Goal: Task Accomplishment & Management: Use online tool/utility

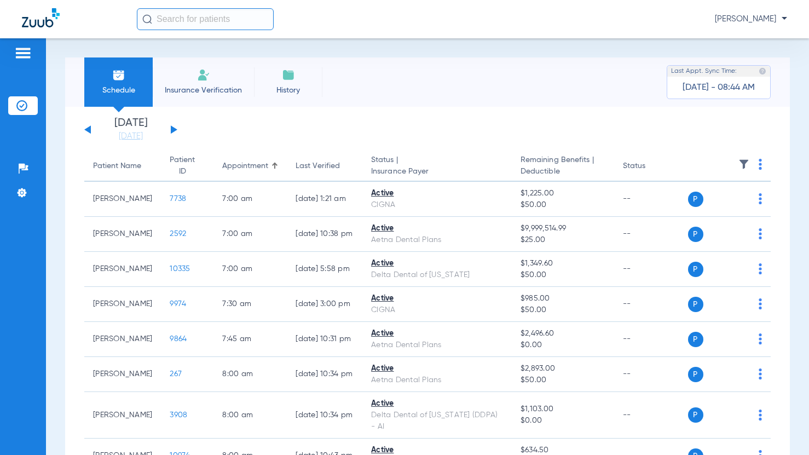
click at [175, 129] on button at bounding box center [174, 129] width 7 height 8
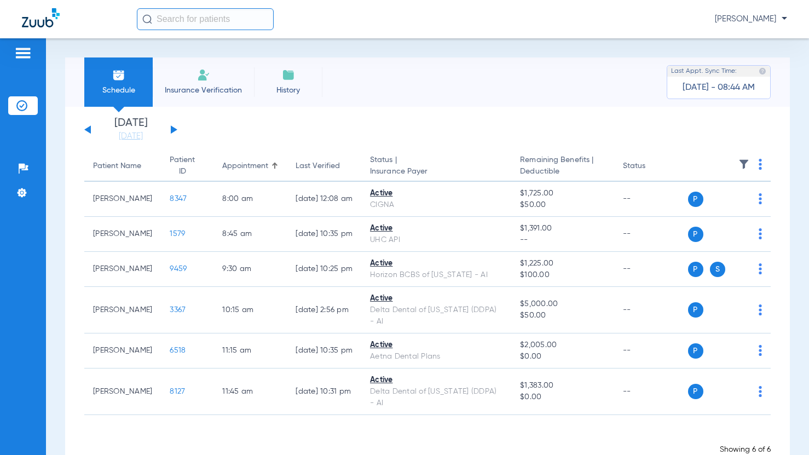
click at [175, 129] on button at bounding box center [174, 129] width 7 height 8
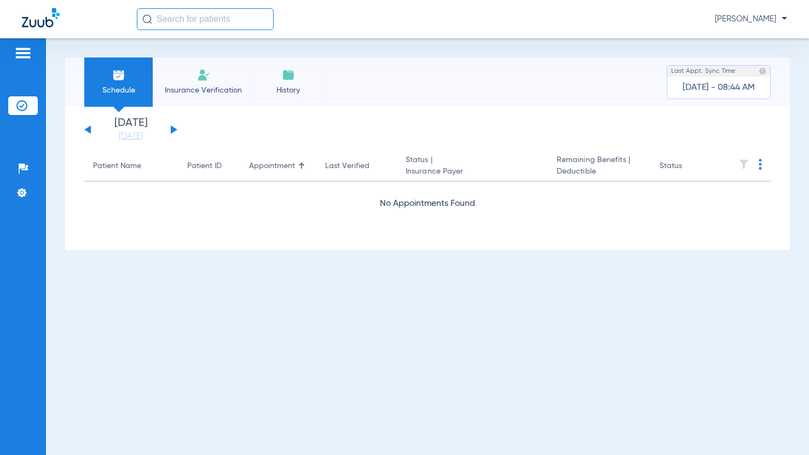
click at [175, 129] on button at bounding box center [174, 129] width 7 height 8
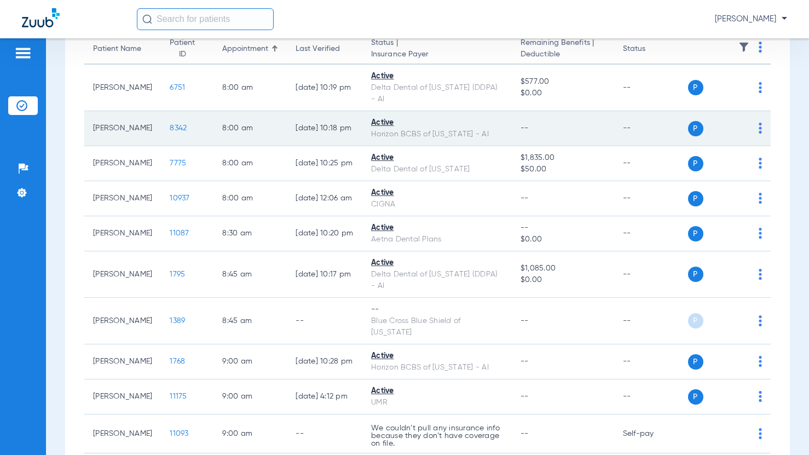
scroll to position [164, 0]
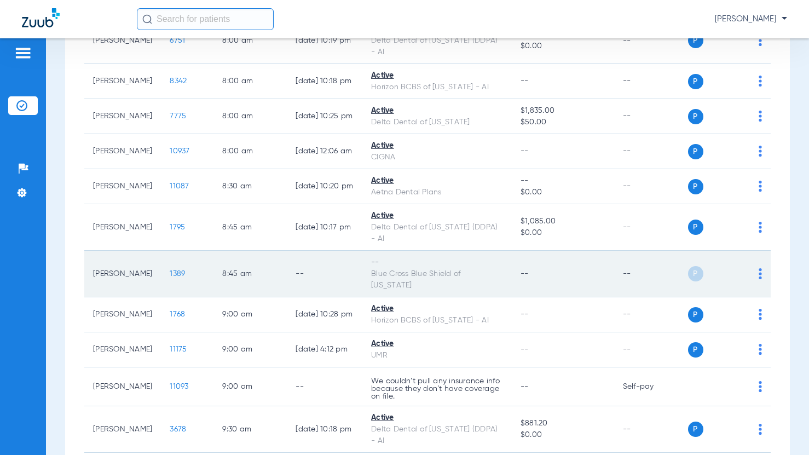
click at [759, 268] on img at bounding box center [760, 273] width 3 height 11
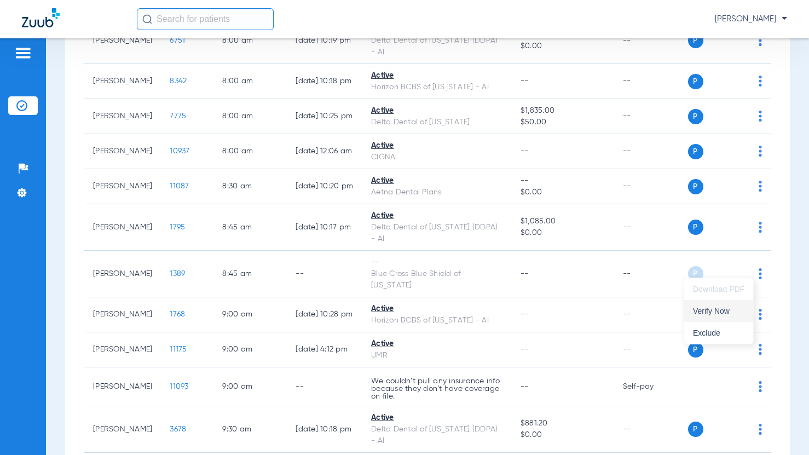
click at [732, 308] on span "Verify Now" at bounding box center [718, 311] width 51 height 8
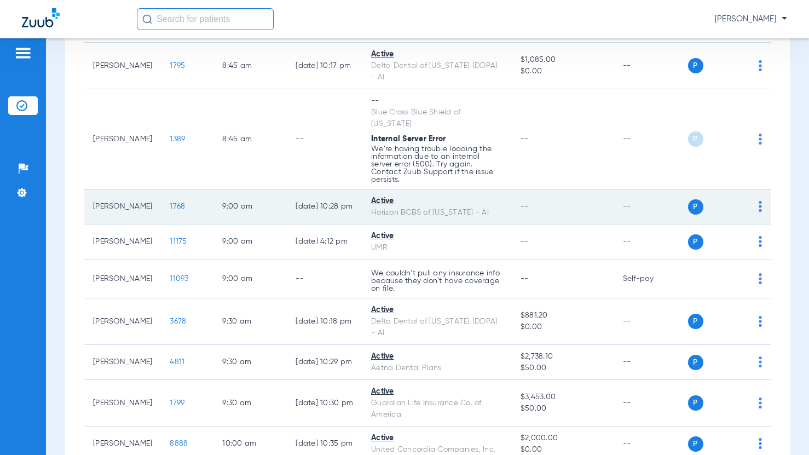
scroll to position [328, 0]
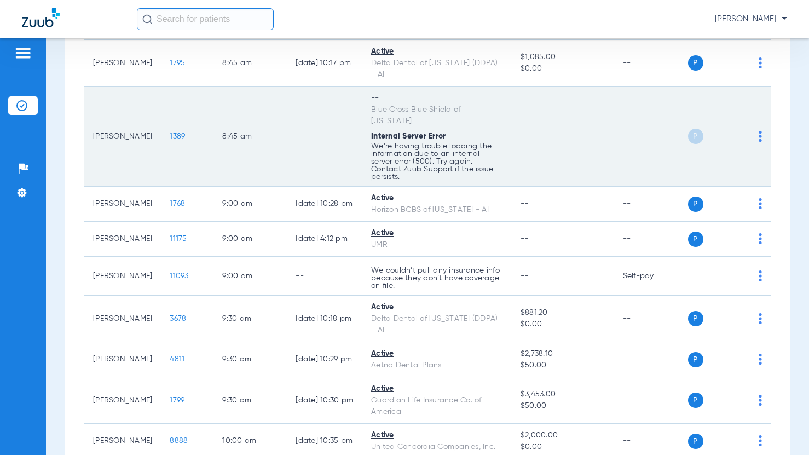
click at [754, 129] on td "P S" at bounding box center [729, 136] width 83 height 100
click at [750, 131] on div "P S" at bounding box center [725, 136] width 74 height 15
click at [759, 131] on img at bounding box center [760, 136] width 3 height 11
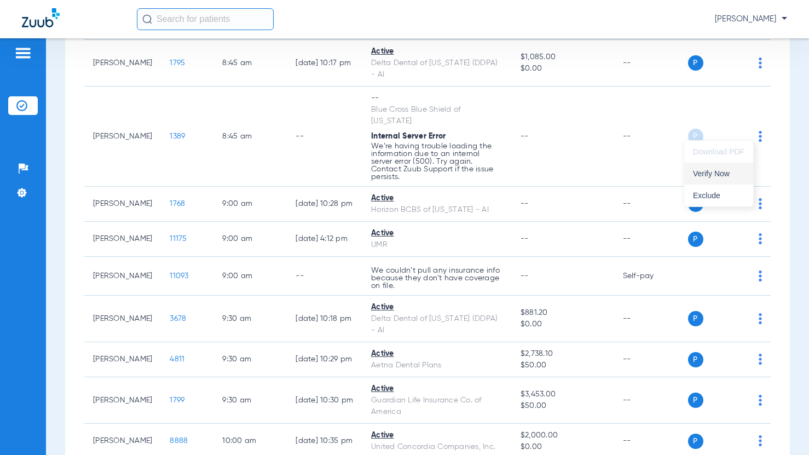
click at [721, 175] on span "Verify Now" at bounding box center [718, 174] width 51 height 8
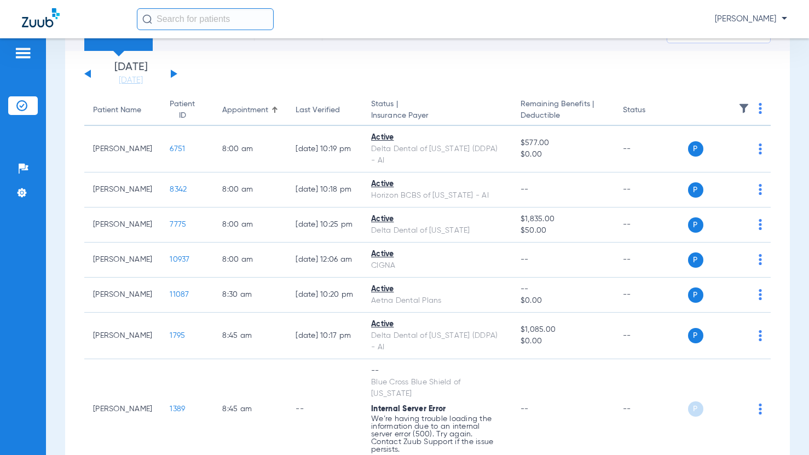
scroll to position [0, 0]
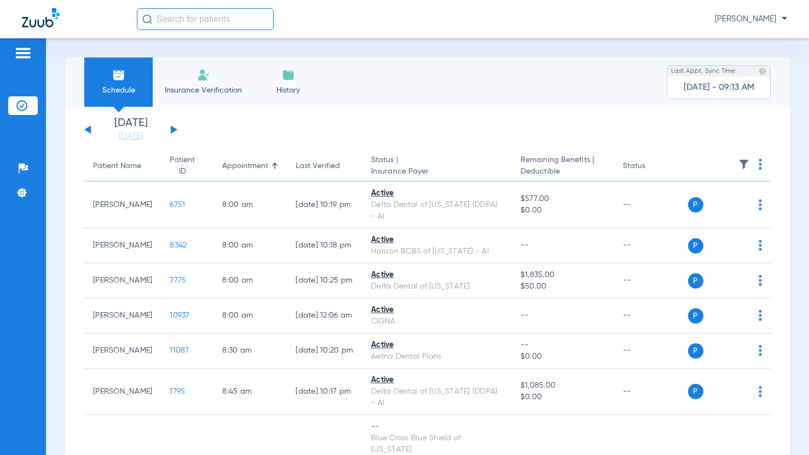
click at [91, 129] on div "Tuesday 06-10-2025 Wednesday 06-11-2025 Thursday 06-12-2025 Friday 06-13-2025 S…" at bounding box center [130, 130] width 93 height 24
click at [85, 130] on button at bounding box center [87, 129] width 7 height 8
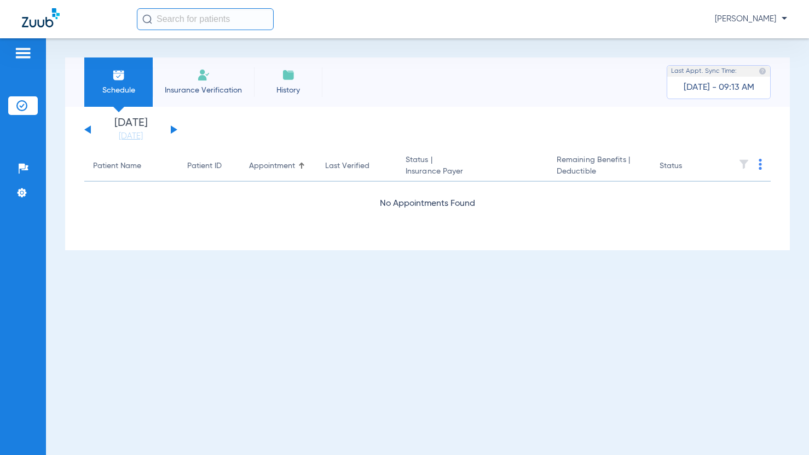
click at [90, 132] on button at bounding box center [87, 129] width 7 height 8
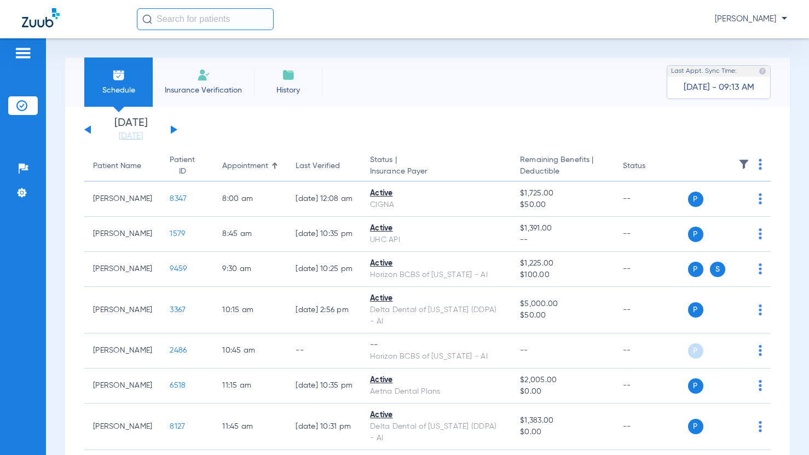
click at [90, 132] on button at bounding box center [87, 129] width 7 height 8
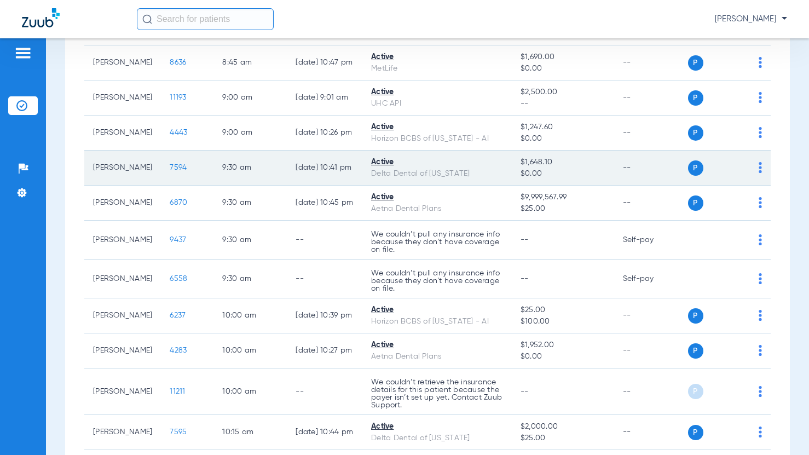
scroll to position [586, 0]
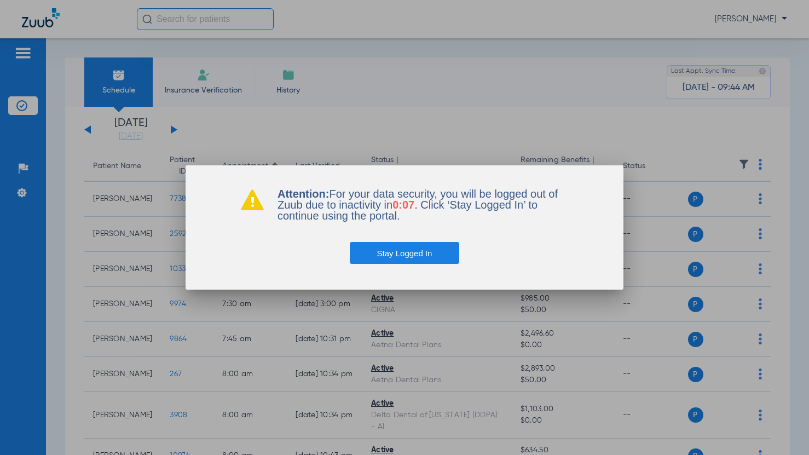
click at [419, 252] on button "Stay Logged In" at bounding box center [405, 253] width 110 height 22
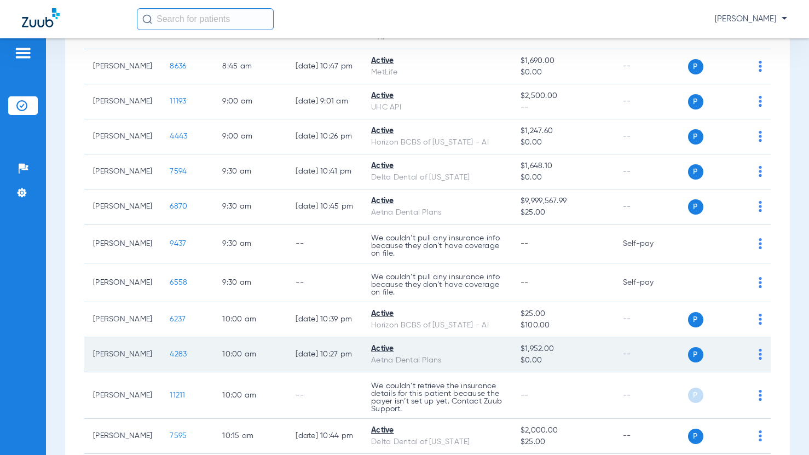
scroll to position [586, 0]
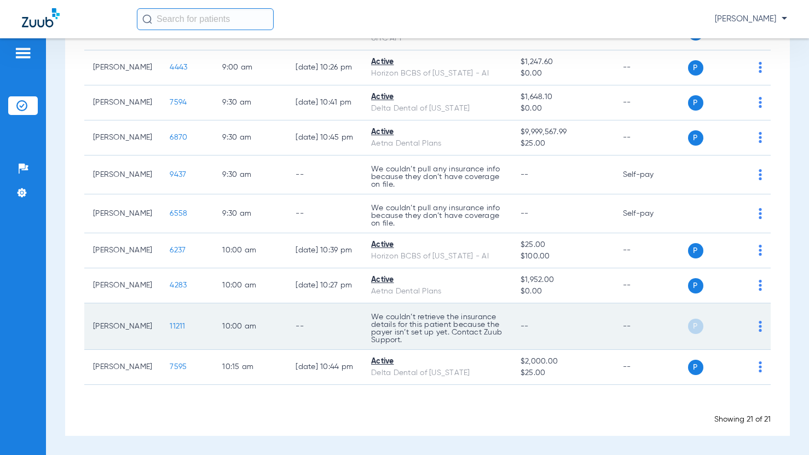
click at [759, 326] on img at bounding box center [760, 326] width 3 height 11
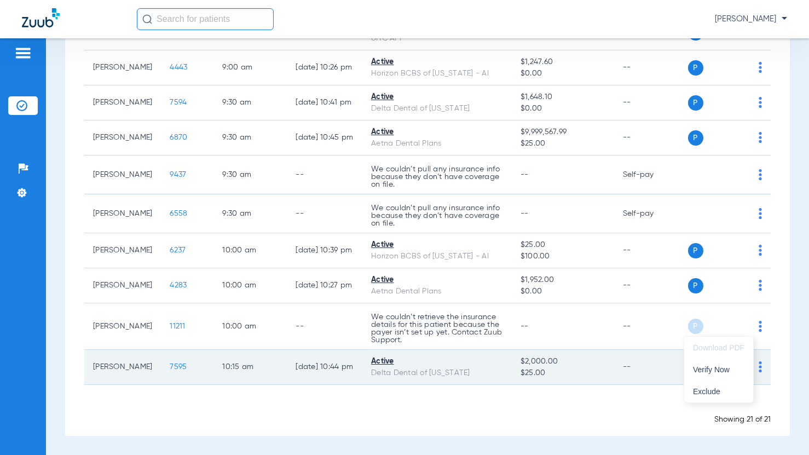
drag, startPoint x: 708, startPoint y: 372, endPoint x: 694, endPoint y: 374, distance: 14.4
click at [707, 372] on span "Verify Now" at bounding box center [718, 370] width 51 height 8
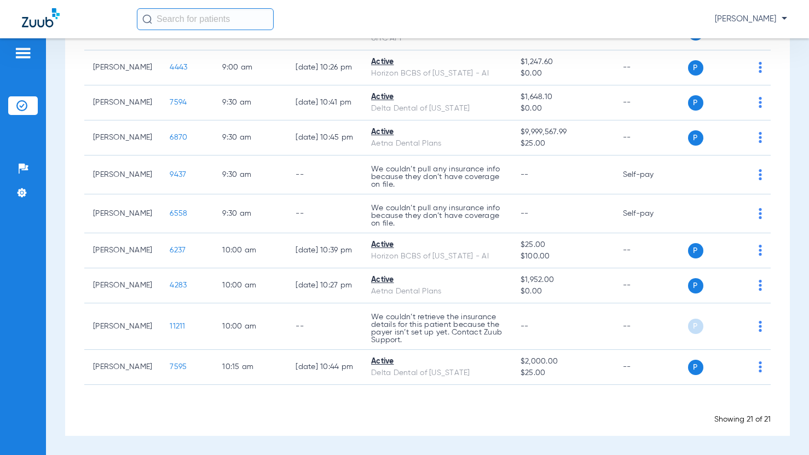
click at [46, 161] on div "Schedule Insurance Verification History Last Appt. Sync Time: [DATE] - 09:47 AM…" at bounding box center [427, 246] width 763 height 417
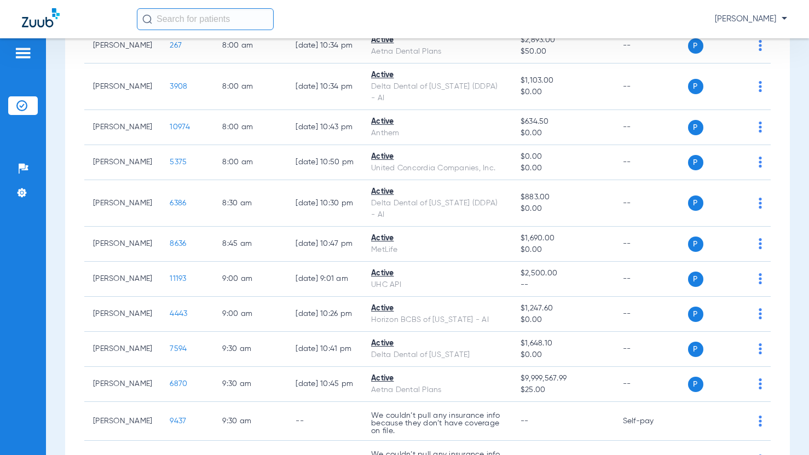
scroll to position [586, 0]
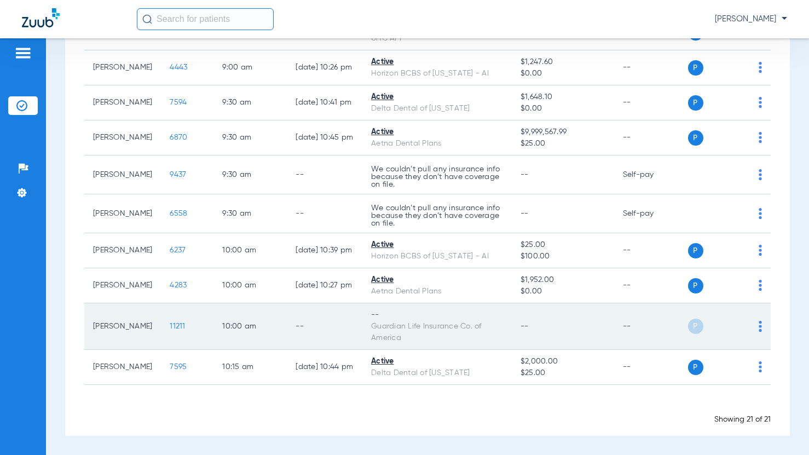
click at [759, 328] on img at bounding box center [760, 326] width 3 height 11
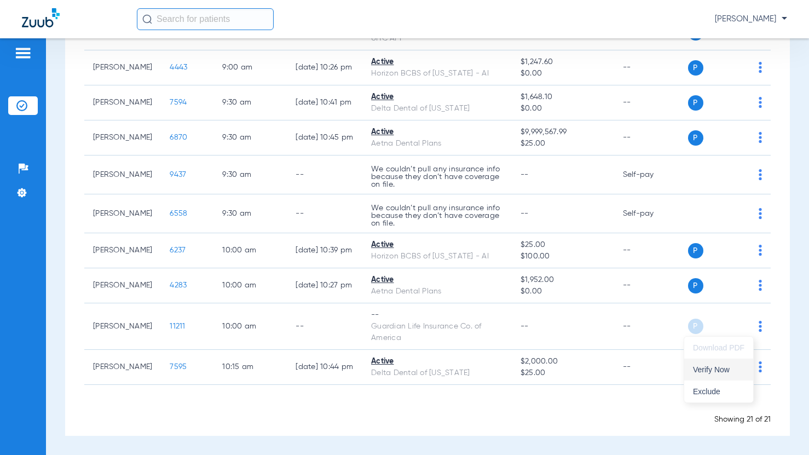
click at [725, 368] on span "Verify Now" at bounding box center [718, 370] width 51 height 8
